Goal: Contribute content

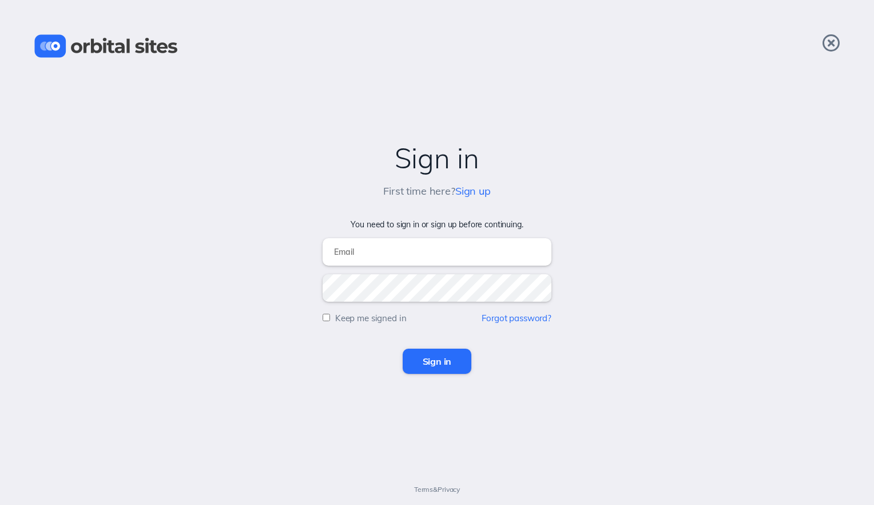
type input "[EMAIL_ADDRESS][DOMAIN_NAME]"
click at [445, 355] on input "Sign in" at bounding box center [437, 360] width 69 height 25
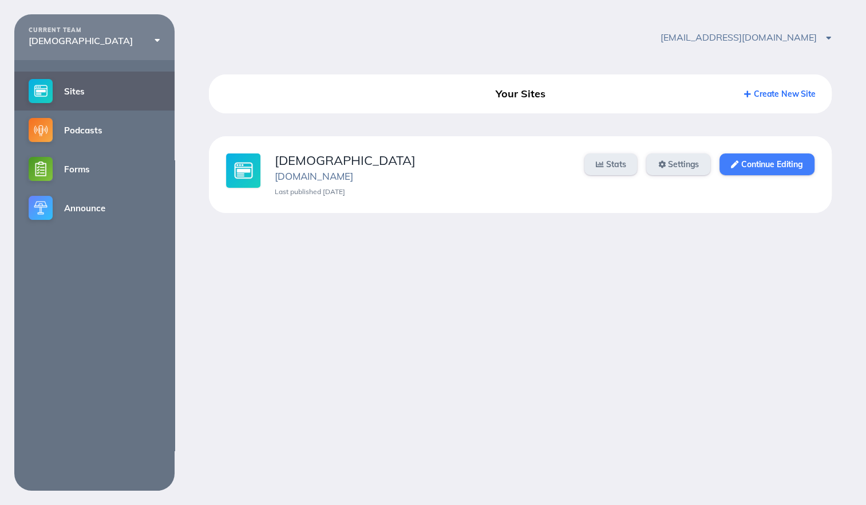
click at [747, 154] on link "Continue Editing" at bounding box center [766, 164] width 94 height 22
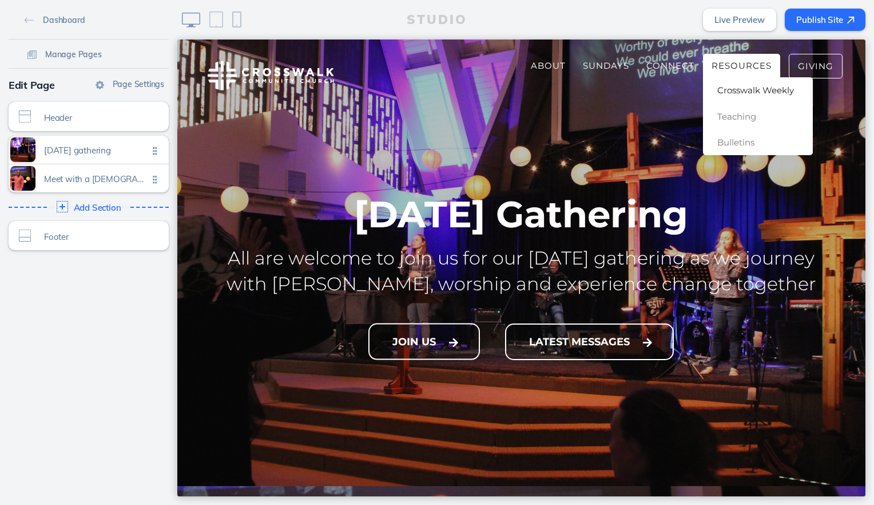
click at [739, 91] on span "Crosswalk Weekly" at bounding box center [755, 90] width 77 height 11
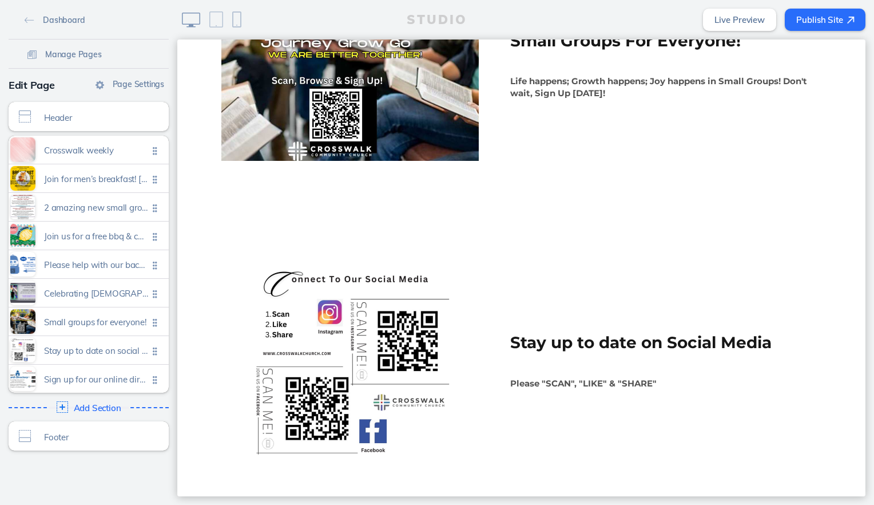
scroll to position [2059, 0]
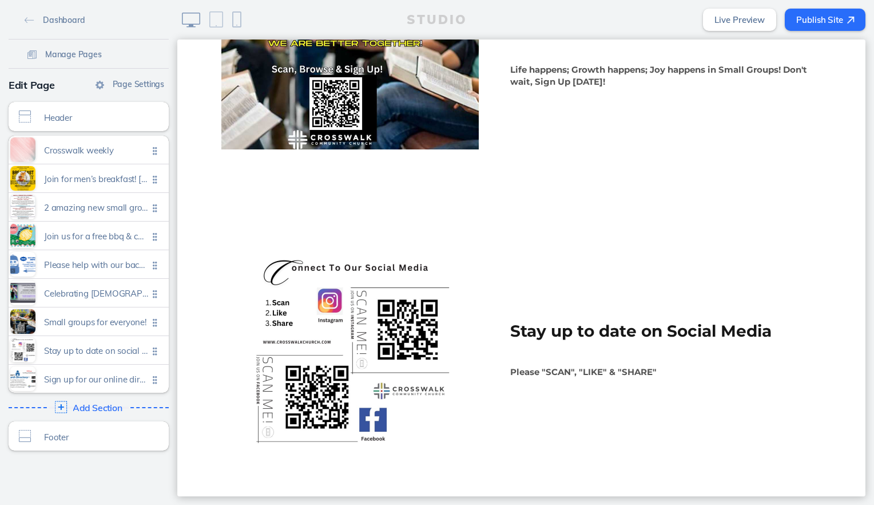
click at [95, 405] on span "Add Section" at bounding box center [98, 408] width 50 height 10
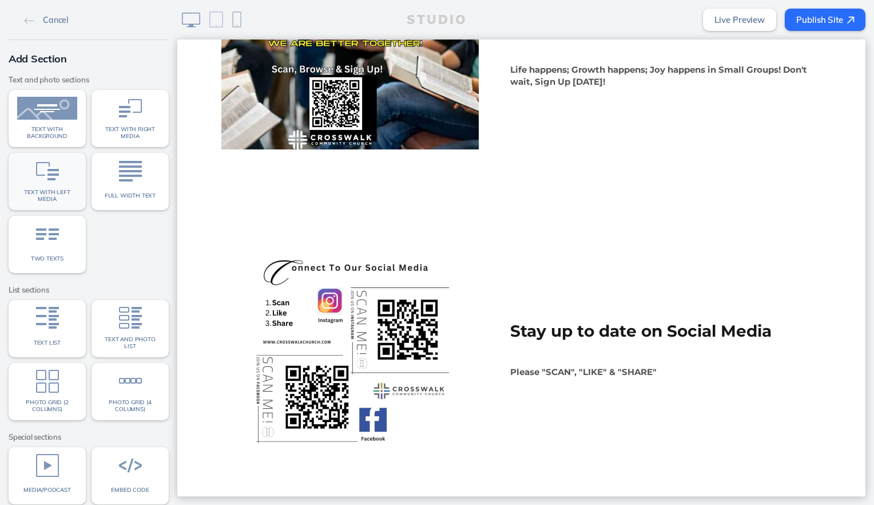
click at [68, 172] on link "Text with left media" at bounding box center [47, 181] width 77 height 57
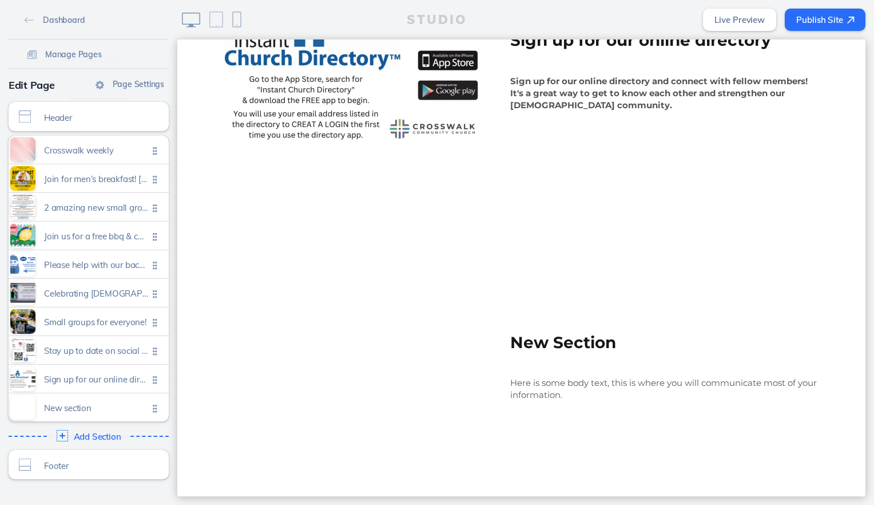
scroll to position [2754, 0]
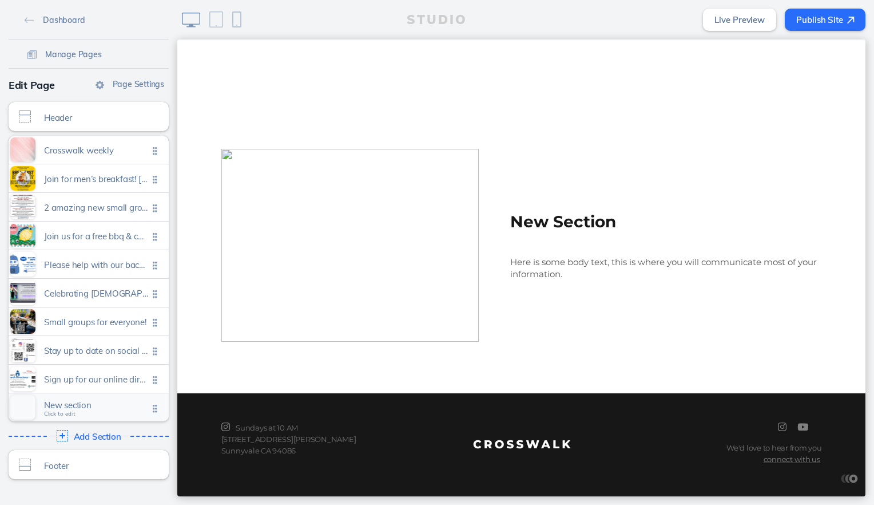
click at [69, 403] on span "New section" at bounding box center [96, 405] width 104 height 10
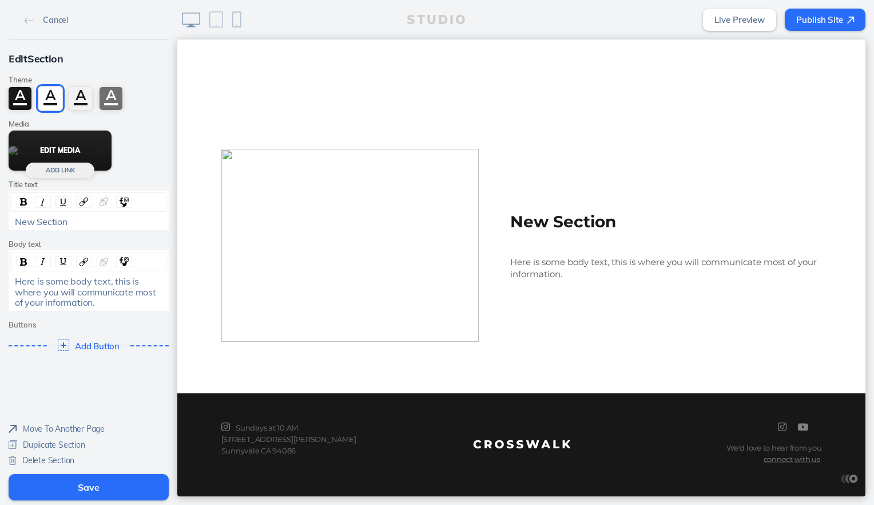
click at [87, 148] on button "Edit Media" at bounding box center [60, 150] width 103 height 40
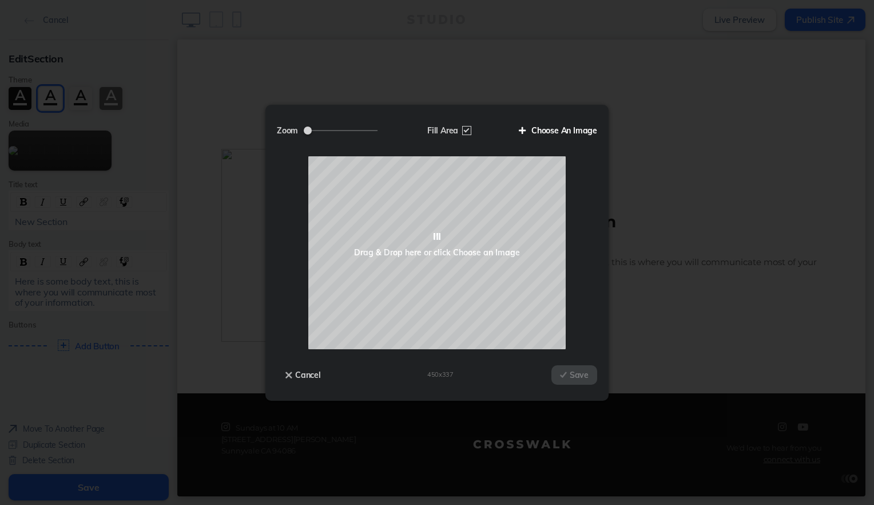
click at [570, 127] on label "Choose An Image" at bounding box center [553, 130] width 87 height 19
click at [0, 0] on input "Choose An Image" at bounding box center [0, 0] width 0 height 0
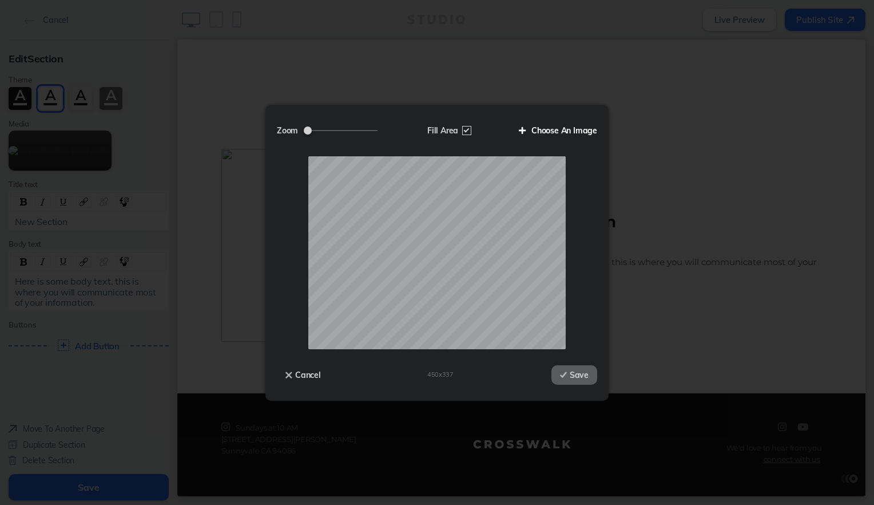
click at [582, 128] on label "Choose An Image" at bounding box center [553, 130] width 87 height 19
click at [0, 0] on input "Choose An Image" at bounding box center [0, 0] width 0 height 0
click at [463, 130] on label "Fill Area" at bounding box center [448, 130] width 59 height 19
click at [0, 0] on input "Fill Area" at bounding box center [0, 0] width 0 height 0
drag, startPoint x: 340, startPoint y: 128, endPoint x: 331, endPoint y: 134, distance: 11.6
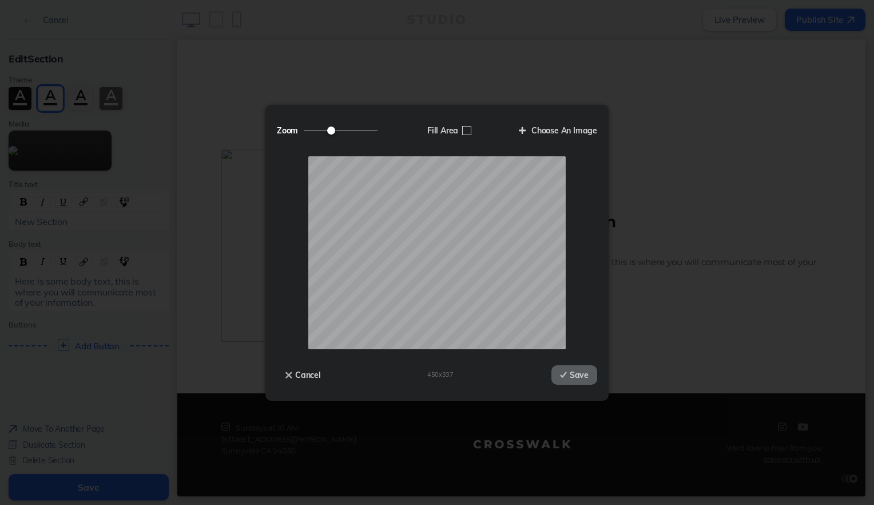
type input "0.77"
click at [331, 131] on input "Zoom" at bounding box center [341, 130] width 74 height 1
click at [587, 378] on button "Save" at bounding box center [574, 374] width 46 height 19
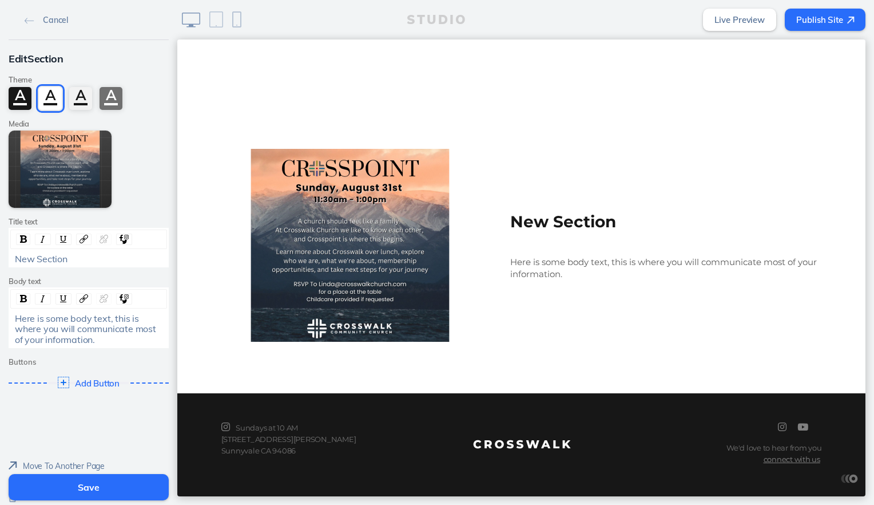
click at [66, 260] on div "New Section" at bounding box center [89, 258] width 148 height 10
drag, startPoint x: 73, startPoint y: 257, endPoint x: 0, endPoint y: 260, distance: 73.3
click at [1, 260] on div "Edit Section Theme A A A A Media Edit Media Add [PERSON_NAME] text New Section …" at bounding box center [88, 222] width 177 height 364
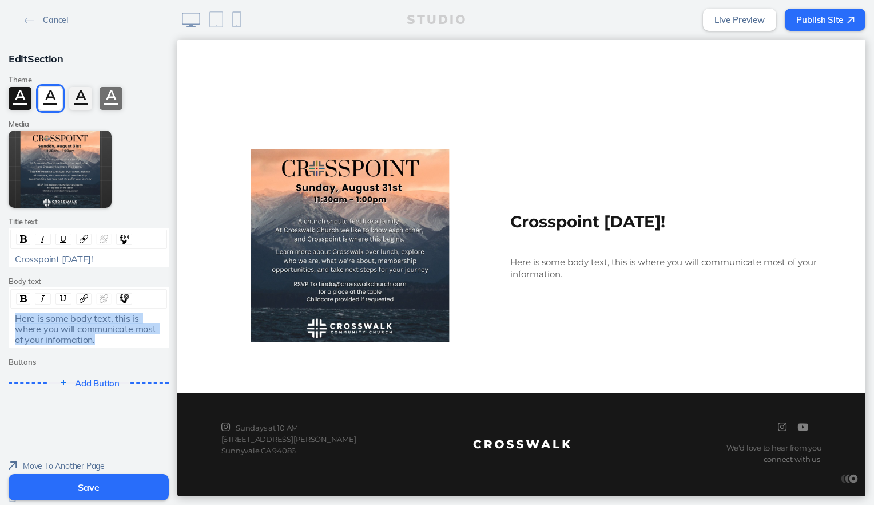
drag, startPoint x: 108, startPoint y: 342, endPoint x: 0, endPoint y: 320, distance: 109.6
click at [0, 320] on html "Cancel Edit Section Theme A A A A Media Edit Media Add [PERSON_NAME] text Cross…" at bounding box center [437, 252] width 874 height 505
click at [20, 299] on img "rdw-inline-control" at bounding box center [23, 298] width 7 height 7
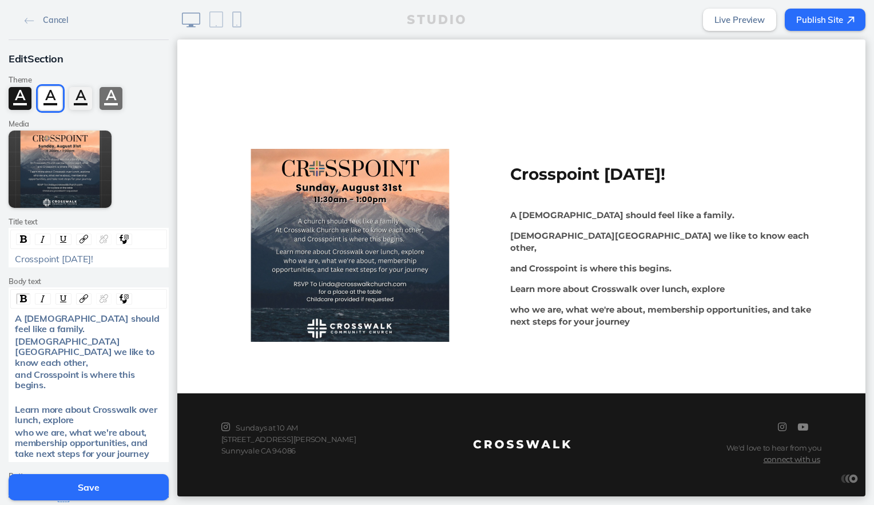
click at [157, 321] on div "A [DEMOGRAPHIC_DATA] should feel like a family." at bounding box center [89, 323] width 148 height 21
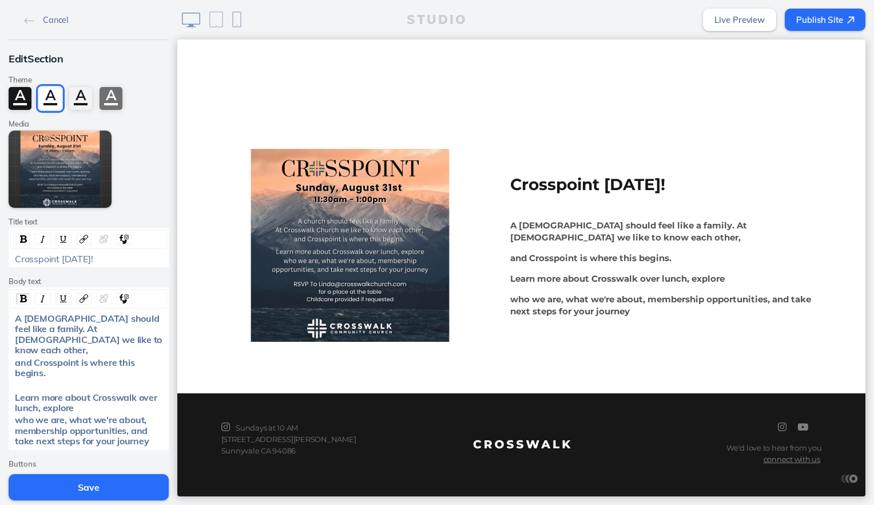
click at [149, 338] on div "A [DEMOGRAPHIC_DATA] should feel like a family. At [DEMOGRAPHIC_DATA] we like t…" at bounding box center [89, 334] width 148 height 42
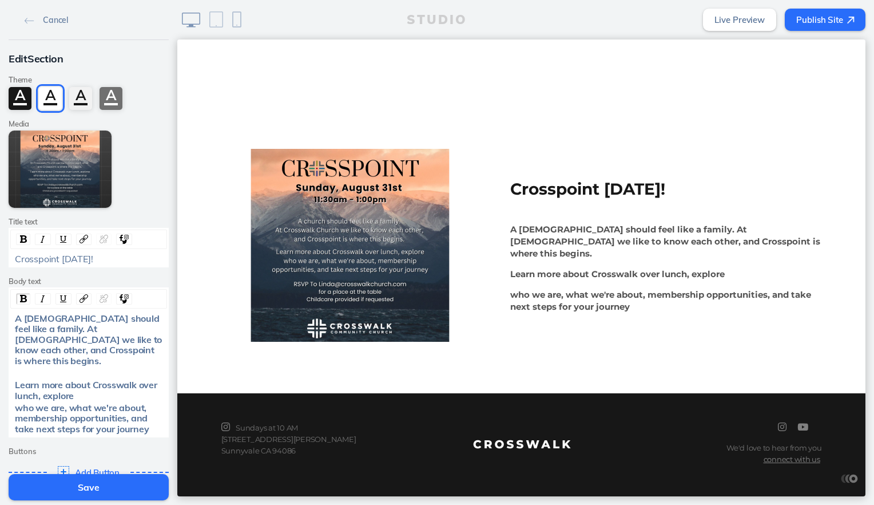
click at [126, 386] on div "Learn more about Crosswalk over lunch, explore" at bounding box center [89, 389] width 148 height 21
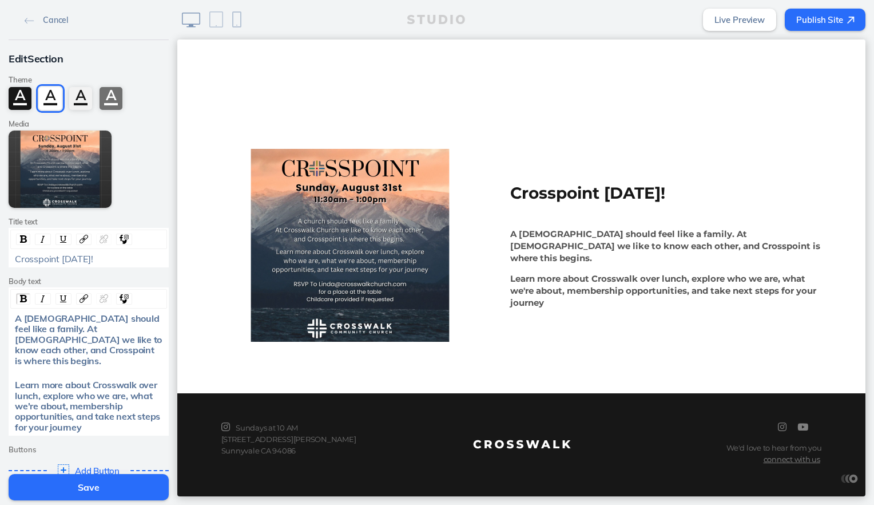
click at [102, 418] on div "Learn more about Crosswalk over lunch, explore who we are, what we're about, me…" at bounding box center [89, 405] width 148 height 53
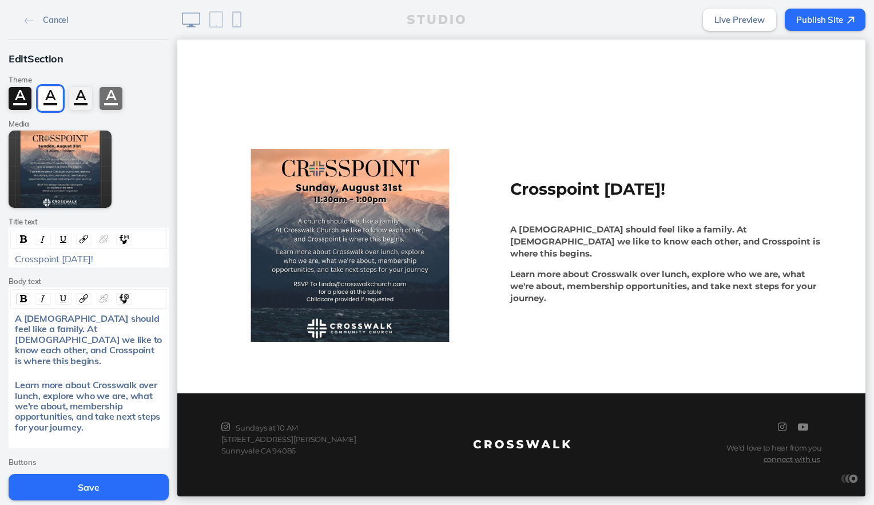
scroll to position [57, 0]
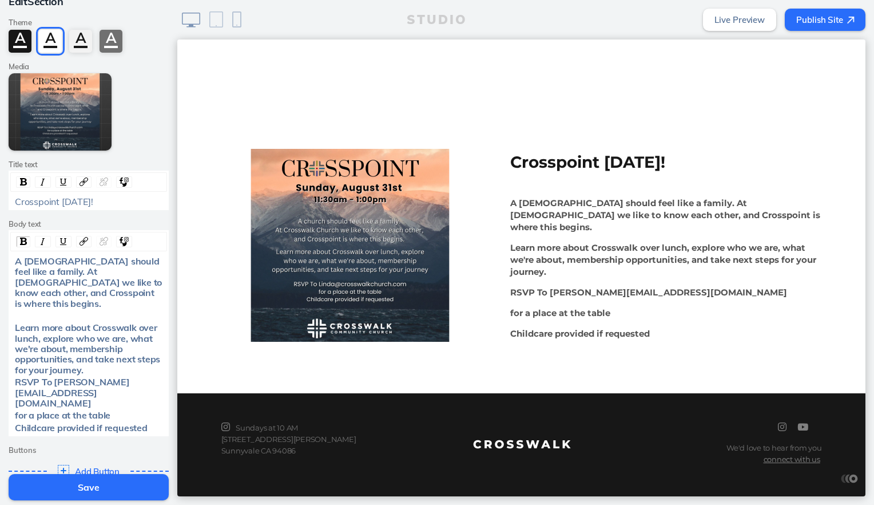
click at [151, 385] on div "RSVP To [PERSON_NAME][EMAIL_ADDRESS][DOMAIN_NAME]" at bounding box center [89, 391] width 148 height 31
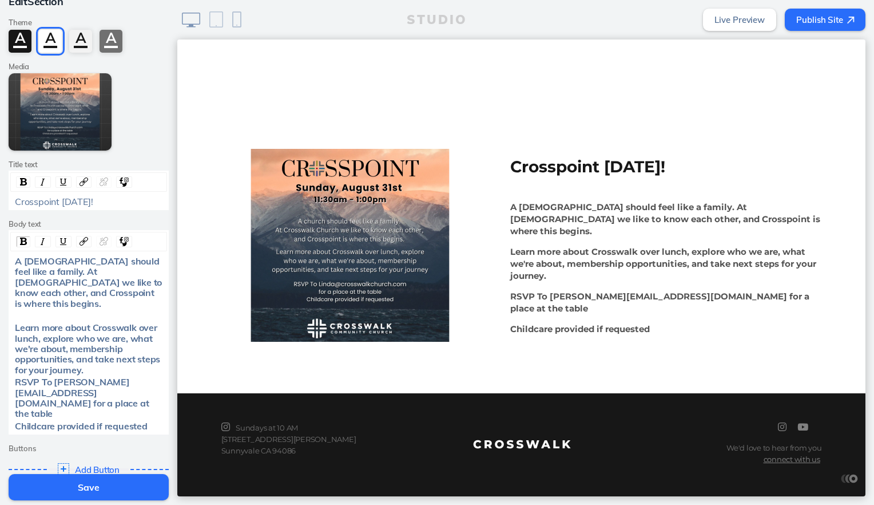
click at [144, 386] on span "RSVP To [PERSON_NAME][EMAIL_ADDRESS][DOMAIN_NAME] for a place at the table" at bounding box center [83, 397] width 136 height 43
click at [104, 391] on div "RSVP To [PERSON_NAME][EMAIL_ADDRESS][DOMAIN_NAME] for a place at the table" at bounding box center [89, 397] width 148 height 42
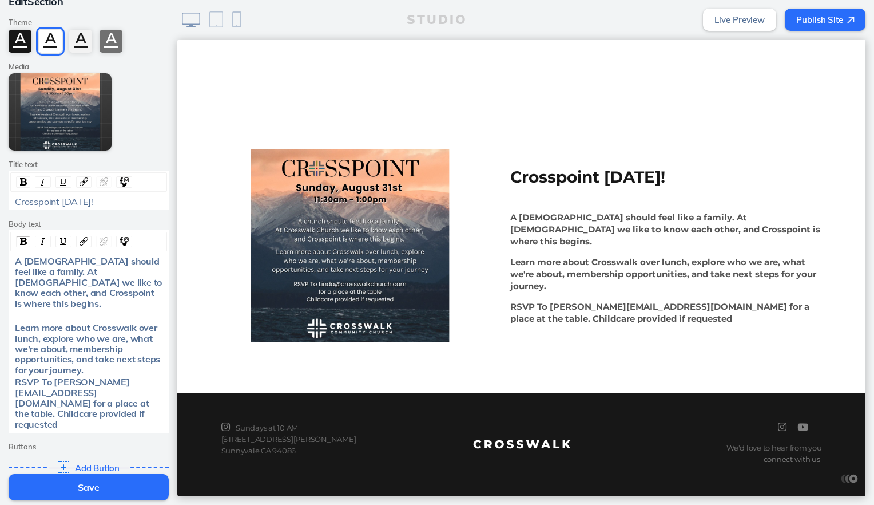
click at [94, 481] on button "Save" at bounding box center [89, 487] width 160 height 26
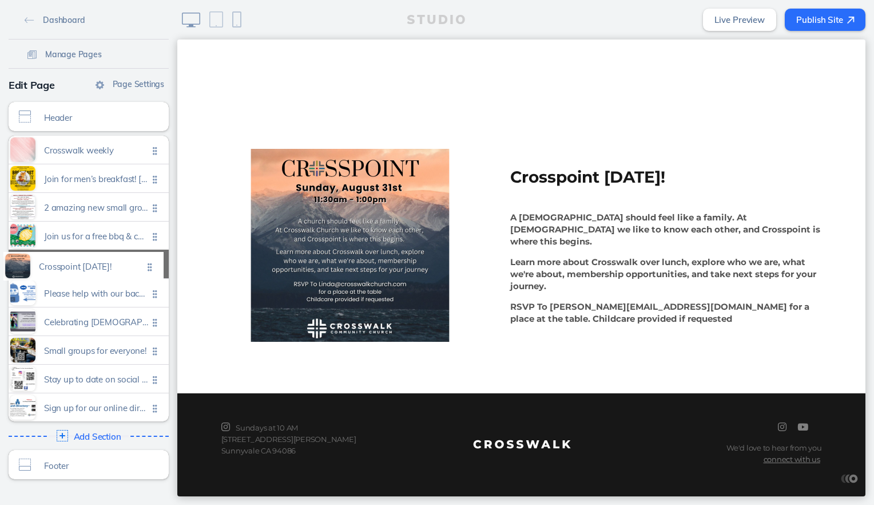
drag, startPoint x: 152, startPoint y: 407, endPoint x: 152, endPoint y: 267, distance: 140.2
click at [152, 267] on ul "Crosswalk weekly Click to edit Join for men’s breakfast! [DATE] 8:30 am. Click …" at bounding box center [89, 278] width 160 height 285
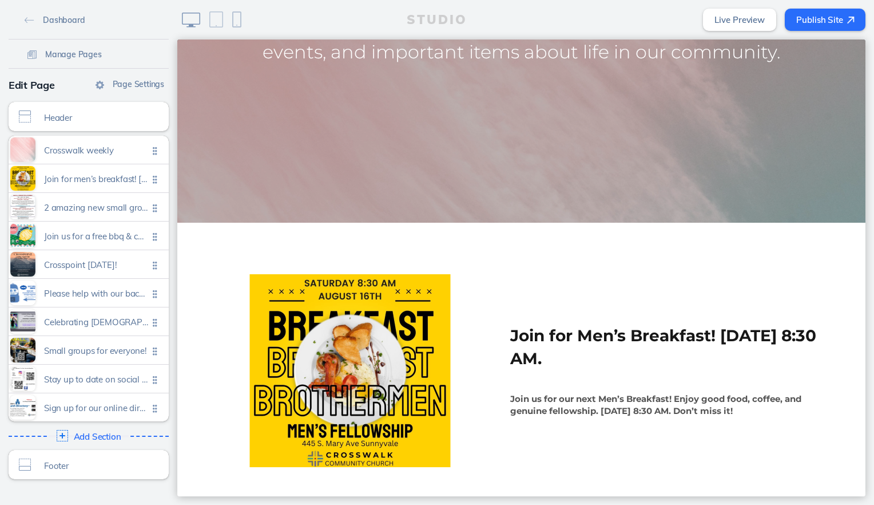
scroll to position [237, 0]
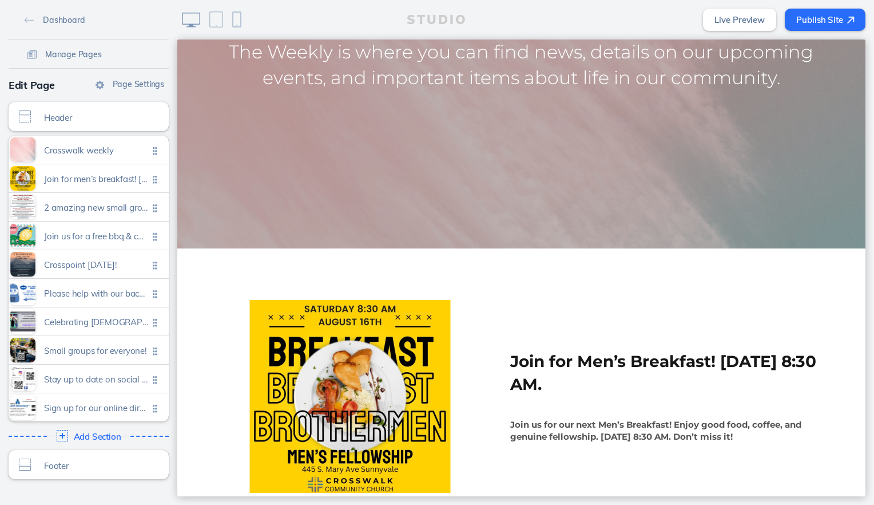
click at [801, 18] on button "Publish Site" at bounding box center [825, 20] width 81 height 22
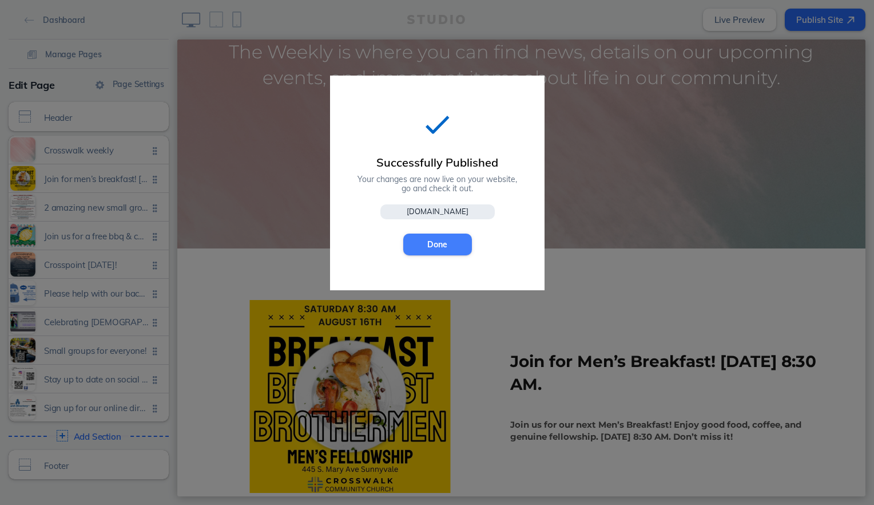
click at [436, 247] on button "Done" at bounding box center [437, 244] width 69 height 22
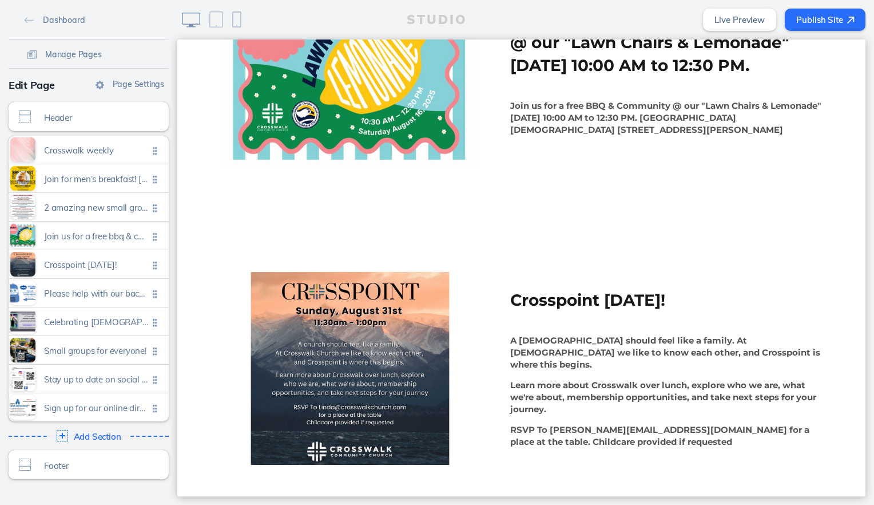
scroll to position [1267, 0]
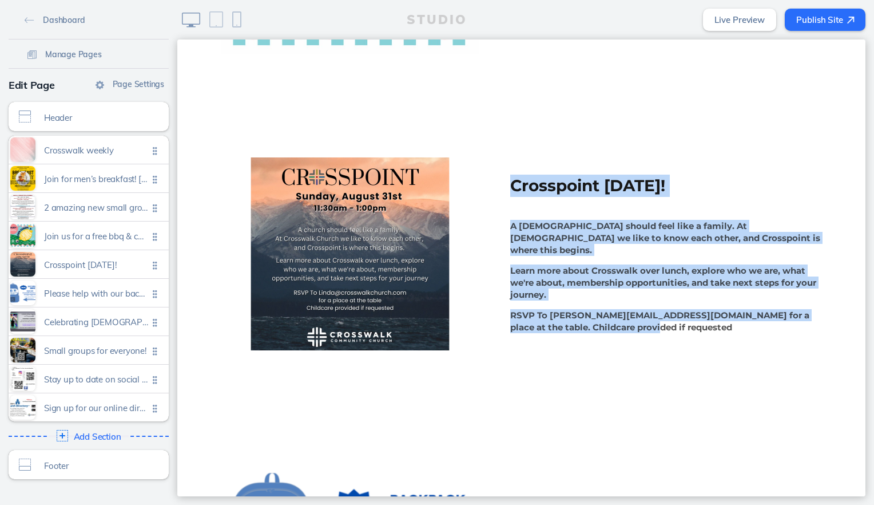
drag, startPoint x: 666, startPoint y: 319, endPoint x: 498, endPoint y: 192, distance: 210.7
click at [498, 192] on div "Crosspoint [DATE]! A [DEMOGRAPHIC_DATA] should feel like a family. At [DEMOGRAP…" at bounding box center [650, 253] width 343 height 158
drag, startPoint x: 498, startPoint y: 192, endPoint x: 518, endPoint y: 237, distance: 48.9
copy div "Crosspoint [DATE]! A [DEMOGRAPHIC_DATA] should feel like a family. At [DEMOGRAP…"
